Goal: Task Accomplishment & Management: Use online tool/utility

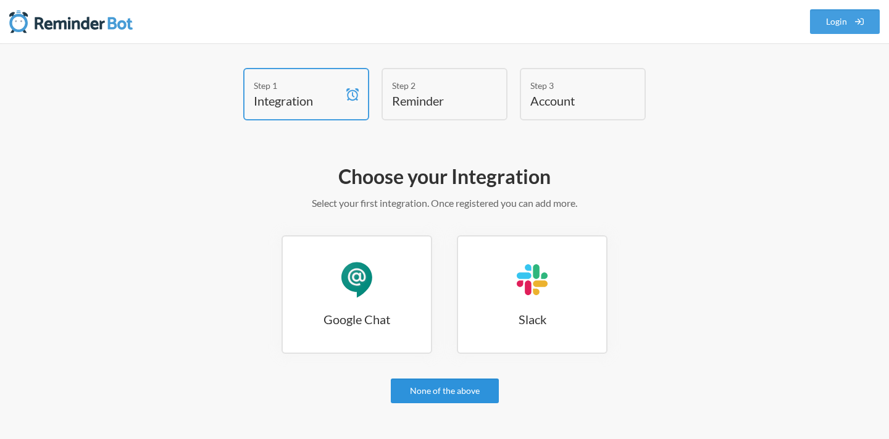
click at [409, 385] on link "None of the above" at bounding box center [445, 390] width 108 height 25
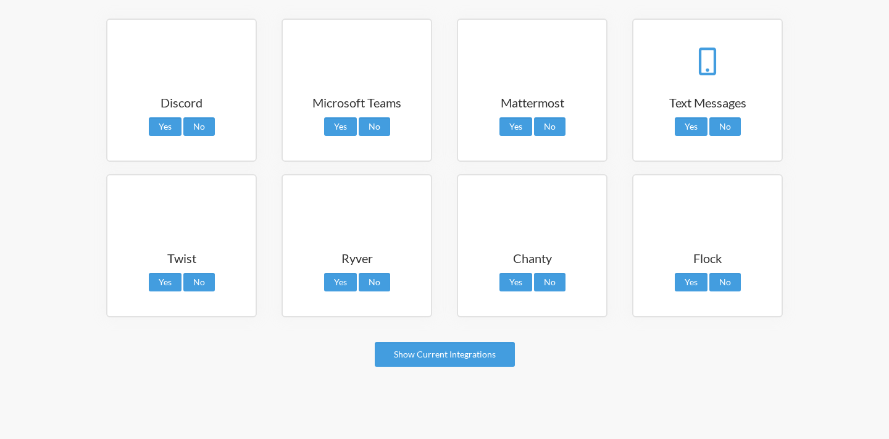
scroll to position [244, 0]
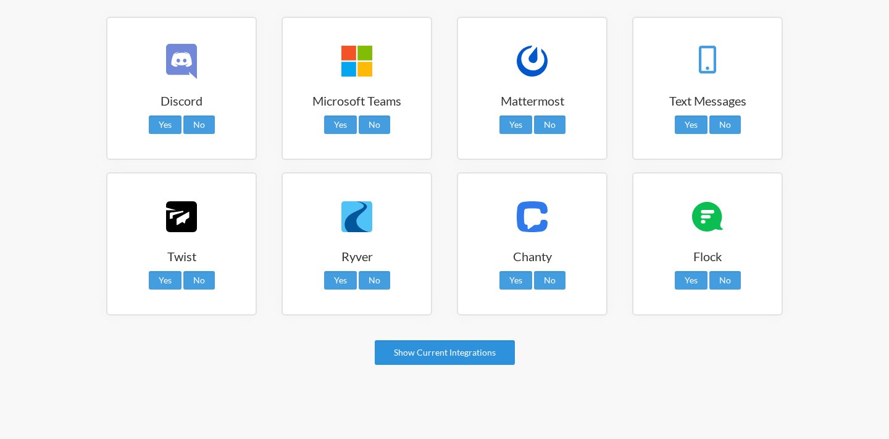
click at [454, 363] on link "Show Current Integrations" at bounding box center [445, 352] width 140 height 25
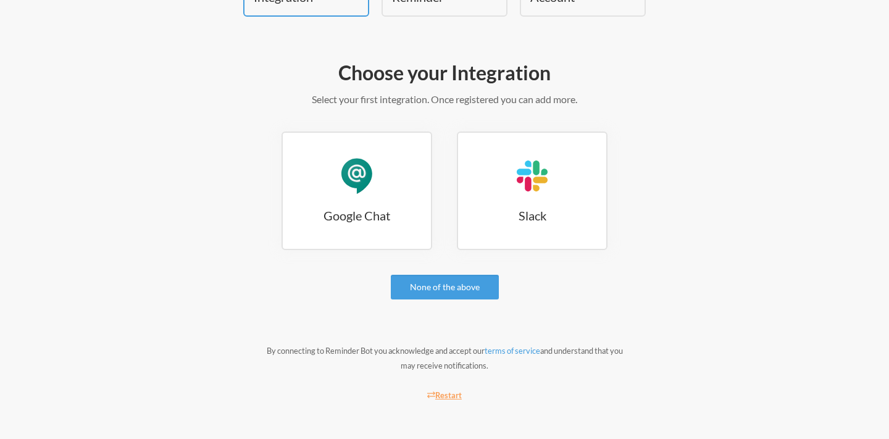
scroll to position [104, 0]
click at [369, 207] on h3 "Google Chat" at bounding box center [357, 215] width 148 height 17
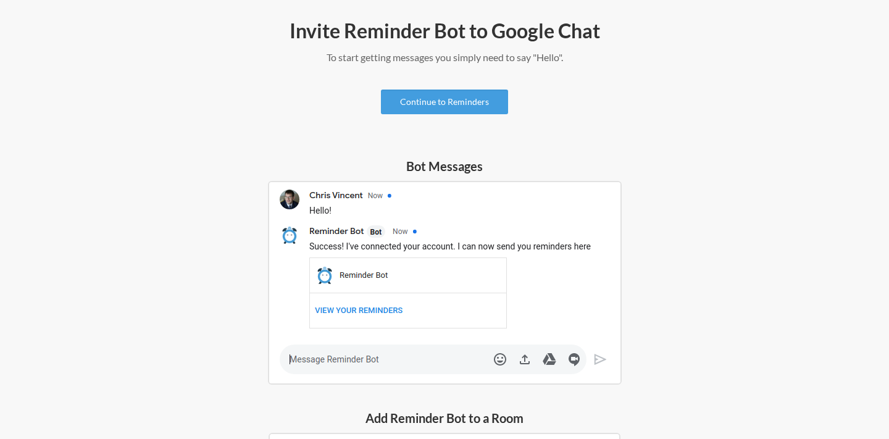
scroll to position [148, 0]
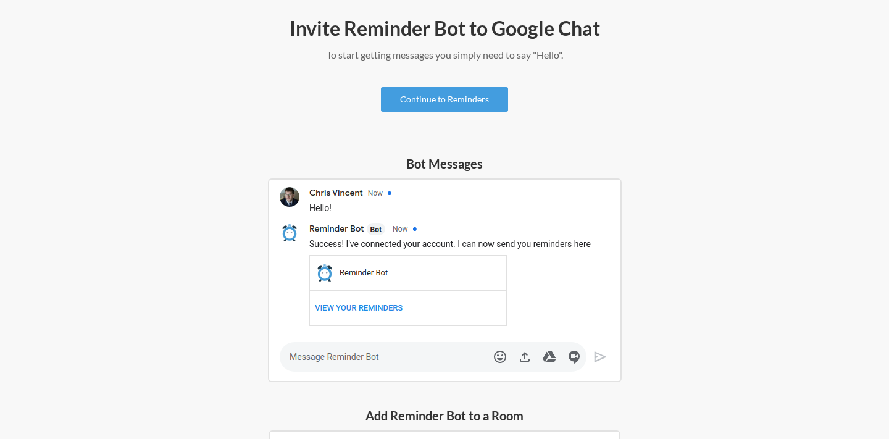
click at [340, 309] on img at bounding box center [445, 280] width 354 height 204
click at [299, 351] on img at bounding box center [445, 280] width 354 height 204
click at [293, 356] on img at bounding box center [445, 280] width 354 height 204
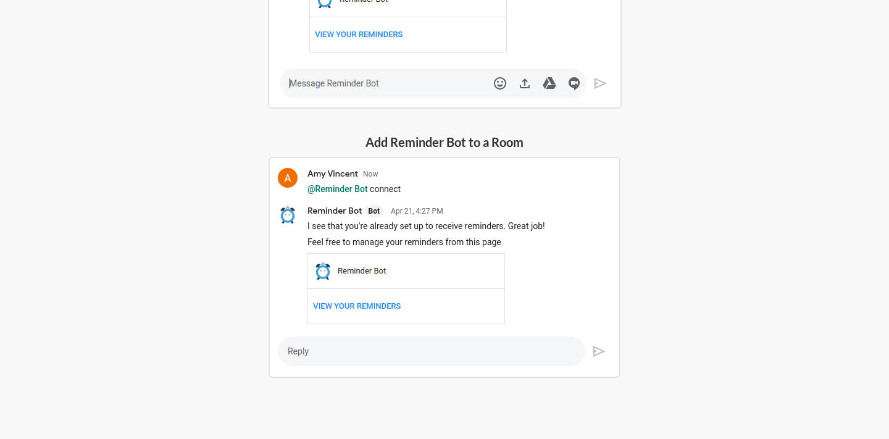
scroll to position [435, 0]
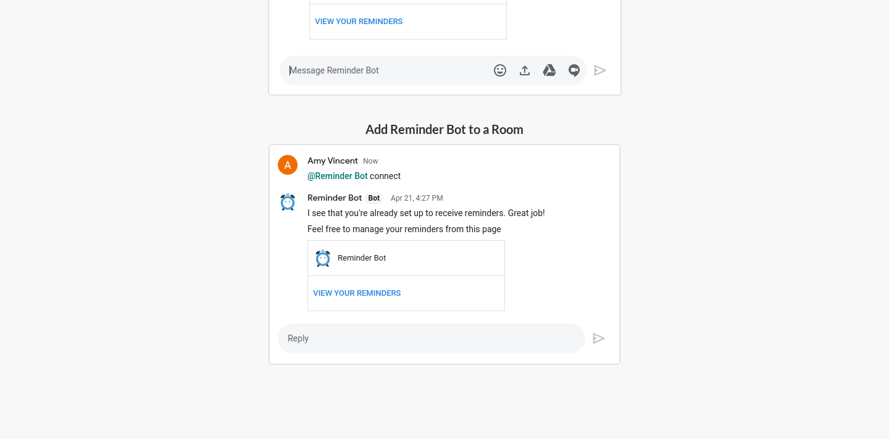
click at [299, 340] on img at bounding box center [445, 254] width 352 height 221
click at [295, 335] on img at bounding box center [445, 254] width 352 height 221
click at [348, 176] on img at bounding box center [445, 254] width 352 height 221
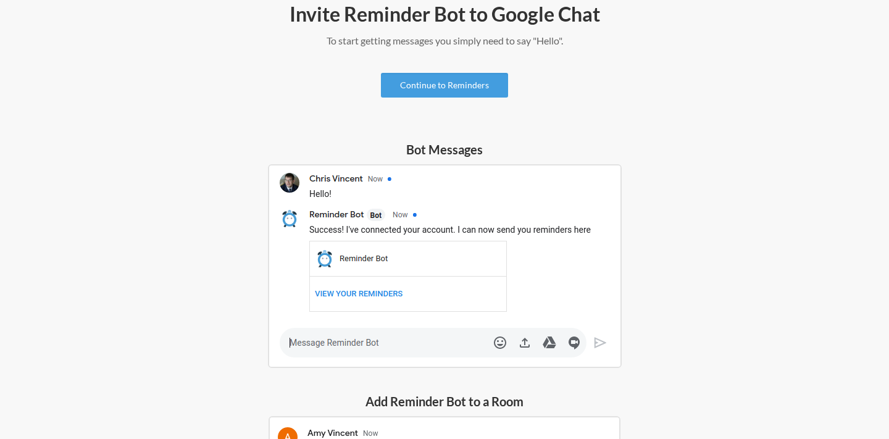
scroll to position [138, 0]
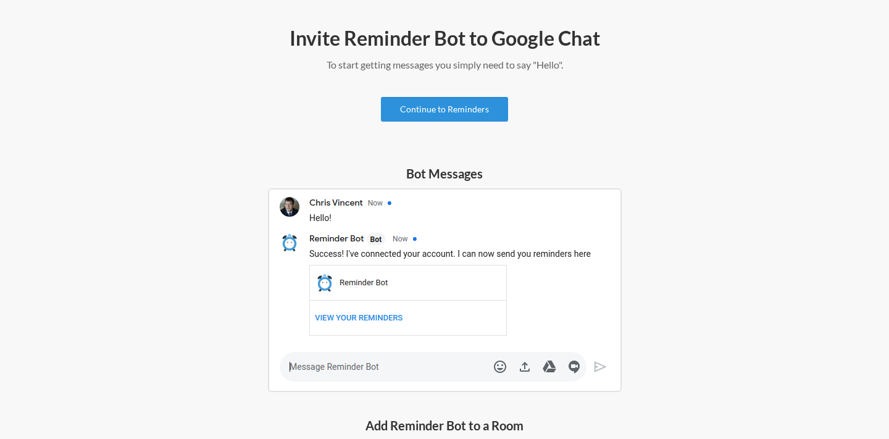
click at [432, 113] on link "Continue to Reminders" at bounding box center [444, 109] width 127 height 25
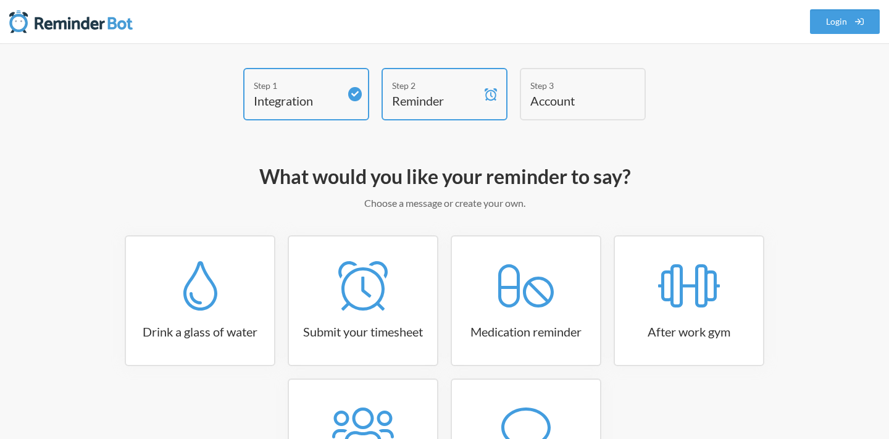
click at [535, 94] on h4 "Account" at bounding box center [573, 100] width 86 height 17
click at [470, 102] on h4 "Reminder" at bounding box center [435, 100] width 86 height 17
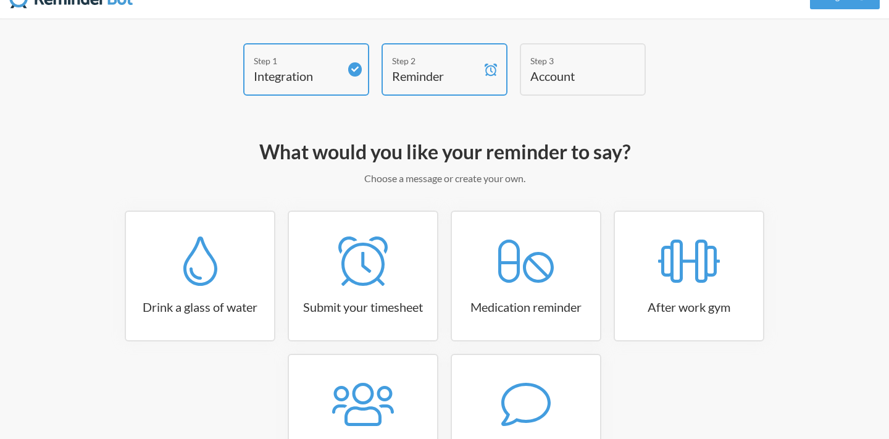
scroll to position [74, 0]
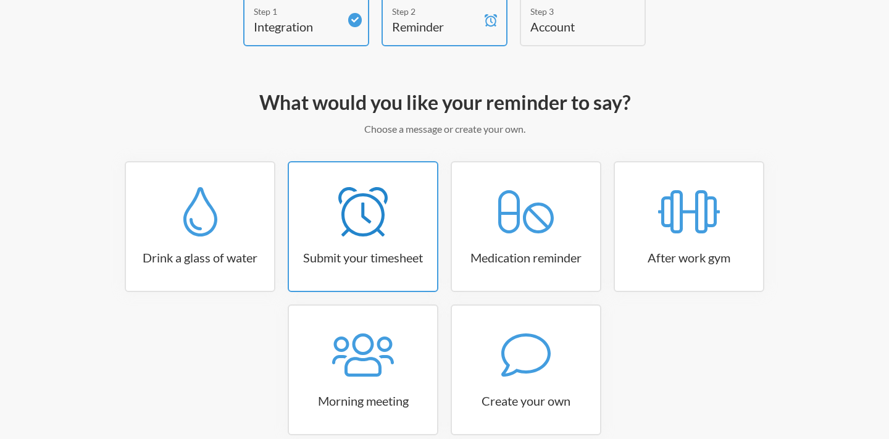
click at [370, 231] on icon at bounding box center [362, 211] width 49 height 49
select select "15:30:00"
select select "true"
select select "16:30:00"
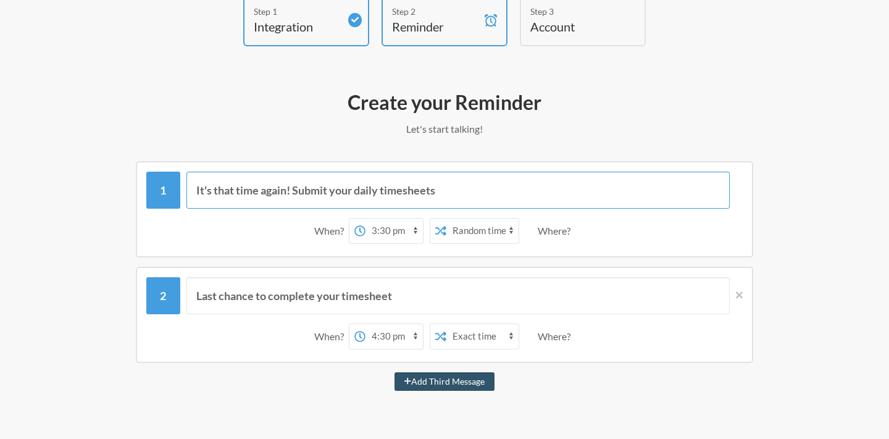
click at [341, 190] on input "It's that time again! Submit your daily timesheets" at bounding box center [458, 190] width 544 height 37
drag, startPoint x: 486, startPoint y: 186, endPoint x: 225, endPoint y: 182, distance: 261.2
click at [225, 182] on input "It's that time again! Submit your daily timesheets" at bounding box center [458, 190] width 544 height 37
paste input "Thank you for scheduling a life-saving blood donation! The following time has b…"
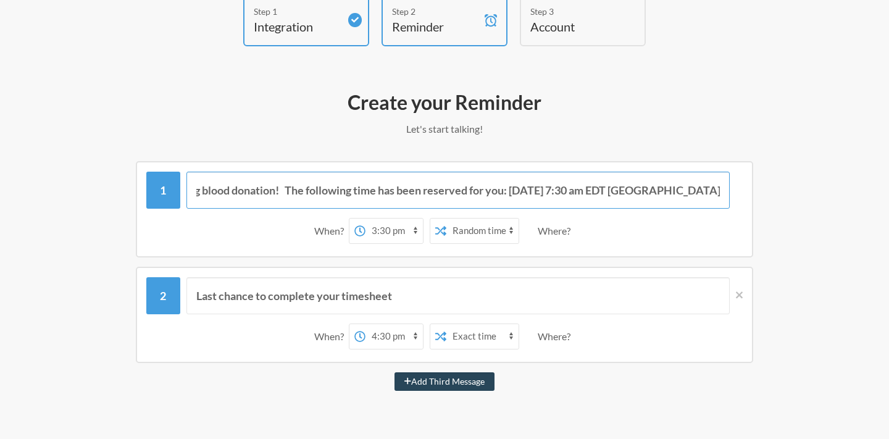
type input "Thank you for scheduling a life-saving blood donation! The following time has b…"
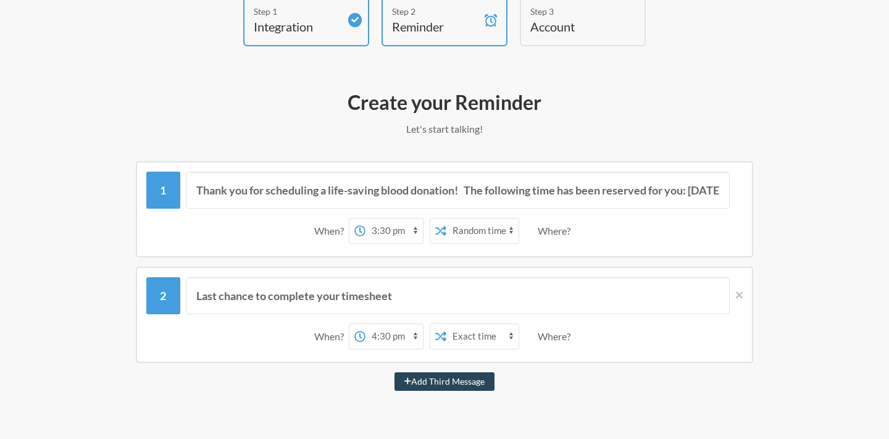
click at [411, 380] on button "Add Third Message" at bounding box center [445, 381] width 100 height 19
select select "17:30:00"
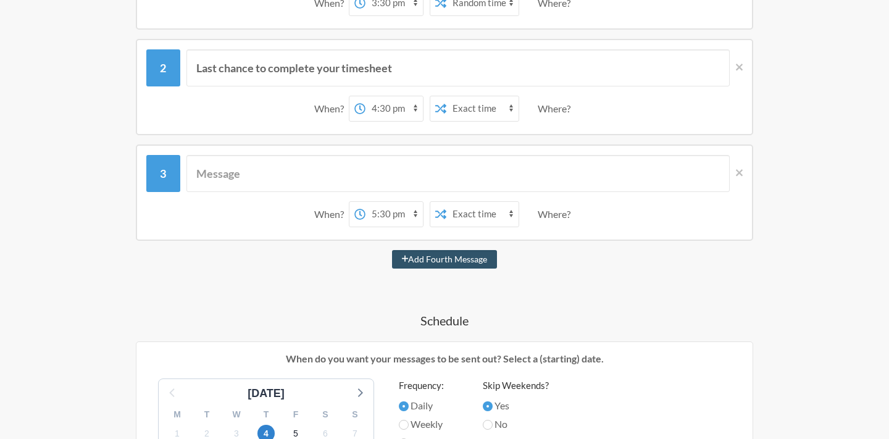
scroll to position [321, 0]
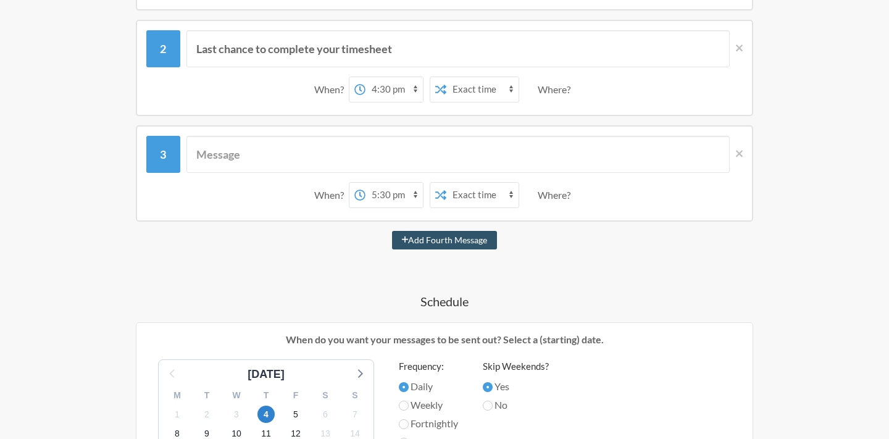
click at [449, 304] on h4 "Schedule" at bounding box center [444, 301] width 716 height 17
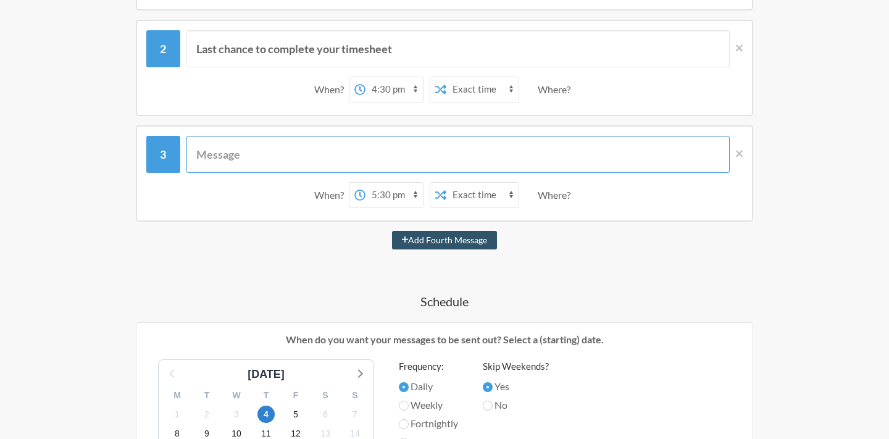
click at [326, 152] on input "text" at bounding box center [458, 154] width 544 height 37
paste input "Thank you for scheduling a life-saving blood donation! The following time has b…"
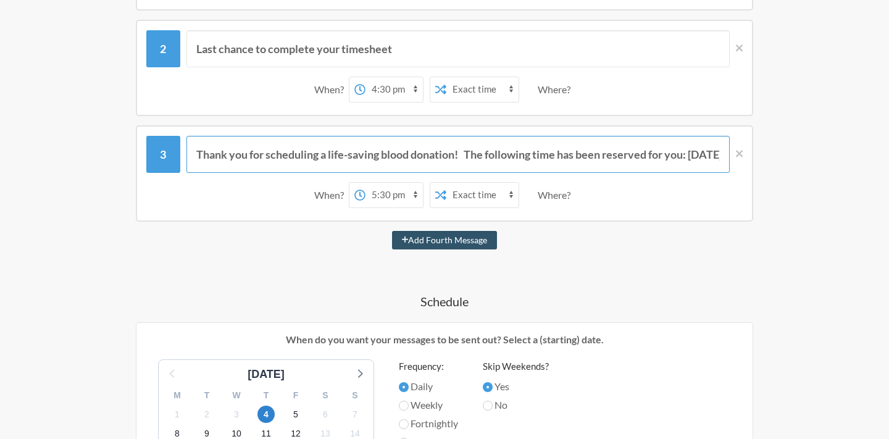
scroll to position [0, 317]
type input "Thank you for scheduling a life-saving blood donation! The following time has b…"
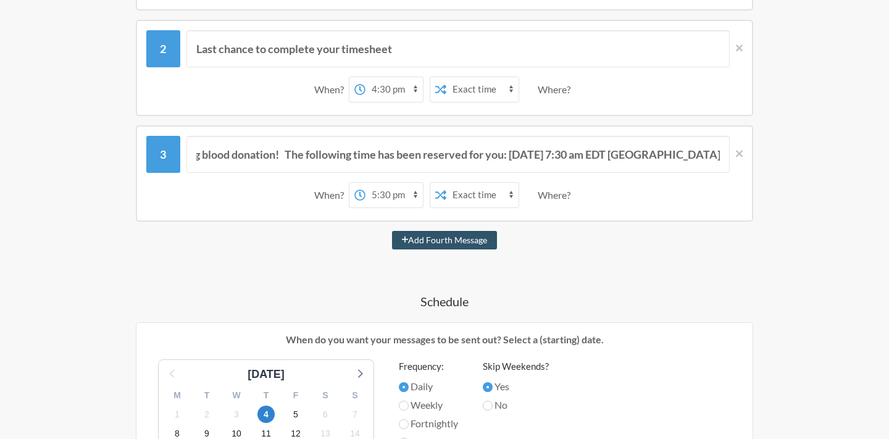
scroll to position [0, 0]
click at [442, 301] on h4 "Schedule" at bounding box center [444, 301] width 716 height 17
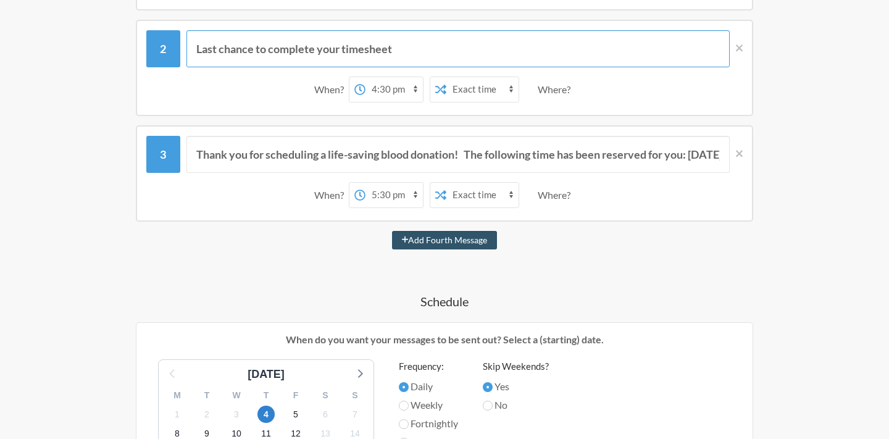
click at [312, 54] on input "Last chance to complete your timesheet" at bounding box center [458, 48] width 544 height 37
paste input "Thank you for scheduling a life-saving blood donation! The following time has b…"
type input "Last chance to completeThank you for scheduling a life-saving blood donation! T…"
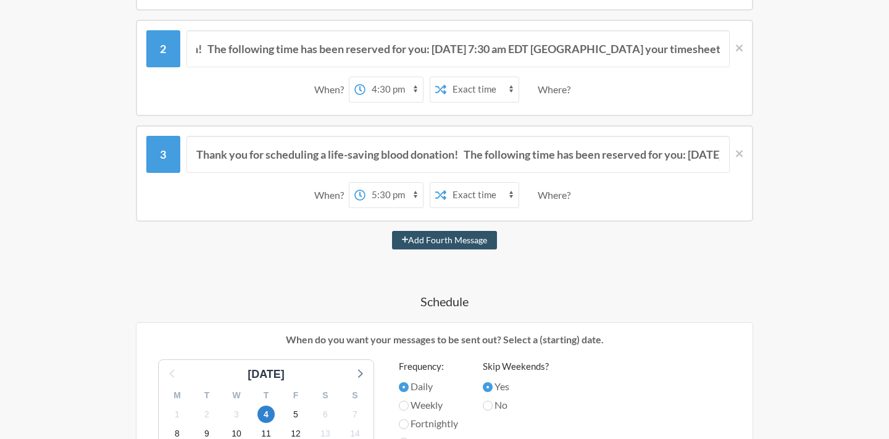
scroll to position [0, 0]
click at [442, 301] on h4 "Schedule" at bounding box center [444, 301] width 716 height 17
